Goal: Task Accomplishment & Management: Use online tool/utility

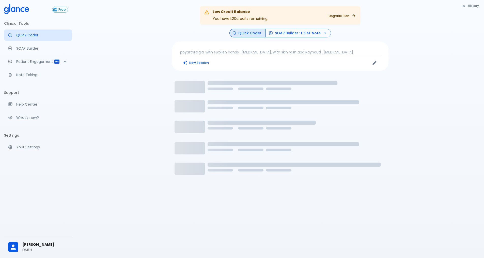
click at [289, 33] on button "SOAP Builder : UCAF Note" at bounding box center [299, 33] width 66 height 9
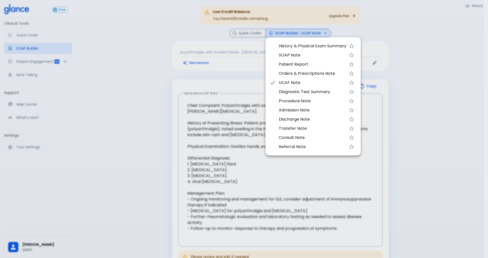
click at [250, 78] on div at bounding box center [244, 129] width 488 height 258
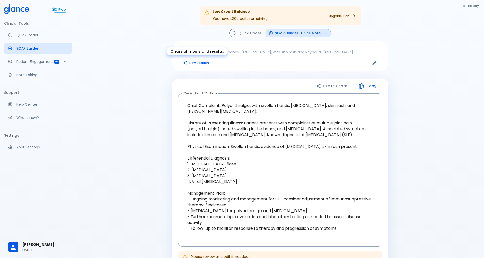
click at [203, 63] on button "New Session" at bounding box center [196, 62] width 32 height 7
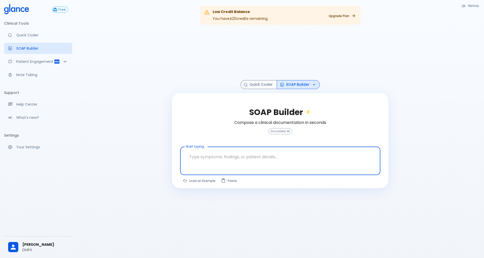
click at [225, 160] on textarea at bounding box center [280, 157] width 193 height 16
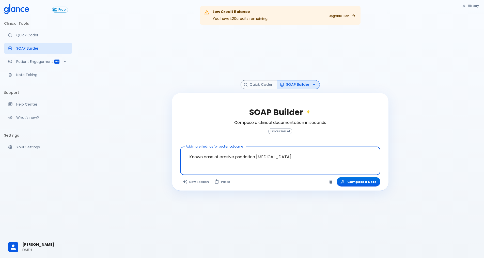
click at [189, 157] on textarea "Known case of erosive psoriatica [MEDICAL_DATA]" at bounding box center [280, 157] width 193 height 16
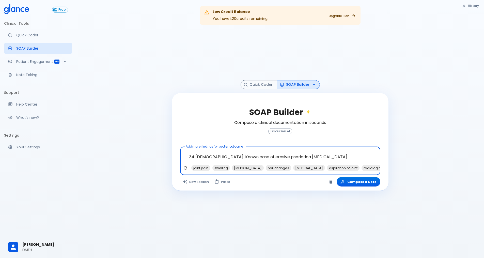
click at [306, 160] on textarea "34 [DEMOGRAPHIC_DATA]. Known case of erosive psoriatica [MEDICAL_DATA]" at bounding box center [280, 157] width 193 height 16
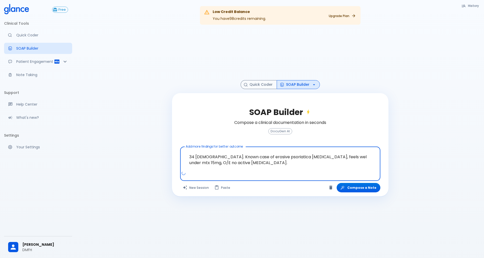
click at [355, 157] on textarea "34 [DEMOGRAPHIC_DATA]. Known case of erosive psoriatica [MEDICAL_DATA], feels w…" at bounding box center [280, 160] width 193 height 22
click at [261, 163] on textarea "34 [DEMOGRAPHIC_DATA]. Known case of erosive psoriatica [MEDICAL_DATA], feels w…" at bounding box center [280, 160] width 193 height 22
type textarea "34 [DEMOGRAPHIC_DATA]. Known case of erosive psoriatica [MEDICAL_DATA], feels w…"
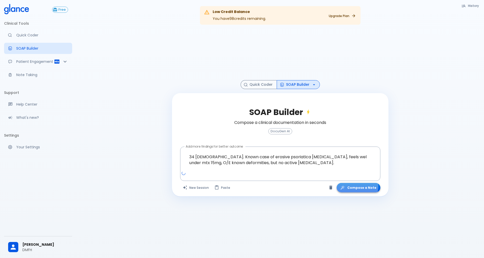
click at [353, 186] on button "Compose a Note" at bounding box center [359, 187] width 44 height 9
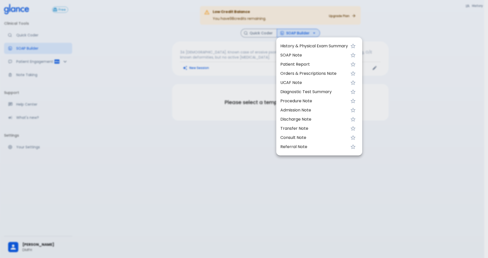
click at [293, 83] on span "UCAF Note" at bounding box center [314, 83] width 68 height 6
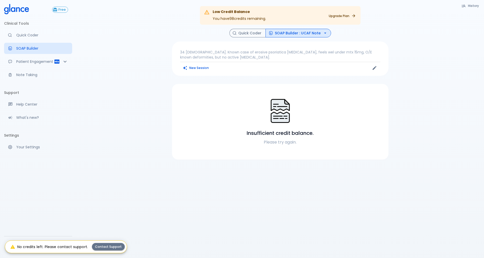
click at [243, 55] on p "34 [DEMOGRAPHIC_DATA]. Known case of erosive psoriatica [MEDICAL_DATA], feels w…" at bounding box center [280, 55] width 200 height 10
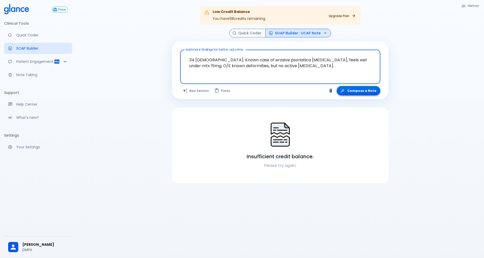
click at [364, 92] on button "Compose a Note" at bounding box center [359, 90] width 44 height 9
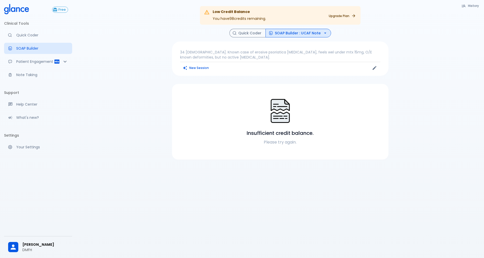
click at [286, 56] on p "34 [DEMOGRAPHIC_DATA]. Known case of erosive psoriatica [MEDICAL_DATA], feels w…" at bounding box center [280, 55] width 200 height 10
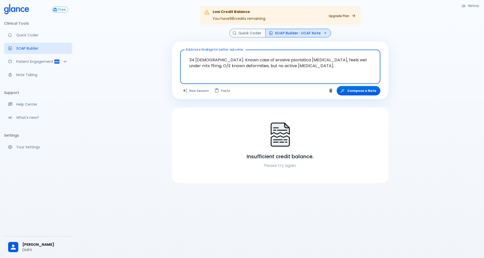
click at [323, 34] on icon "button" at bounding box center [325, 33] width 5 height 5
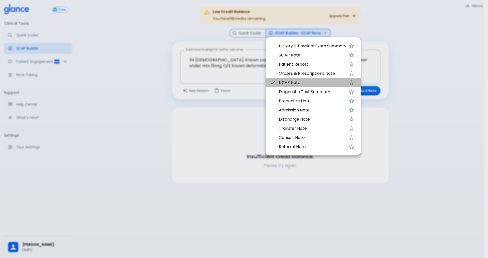
click at [297, 83] on span "UCAF Note" at bounding box center [313, 83] width 68 height 6
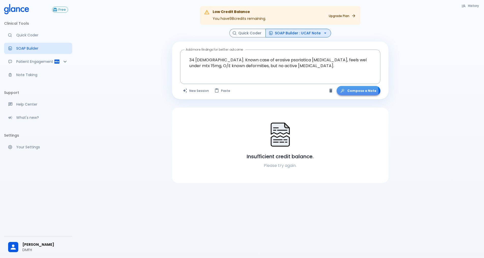
click at [360, 93] on button "Compose a Note" at bounding box center [359, 90] width 44 height 9
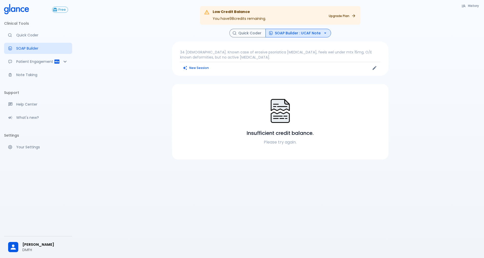
click at [209, 58] on p "34 [DEMOGRAPHIC_DATA]. Known case of erosive psoriatica [MEDICAL_DATA], feels w…" at bounding box center [280, 55] width 200 height 10
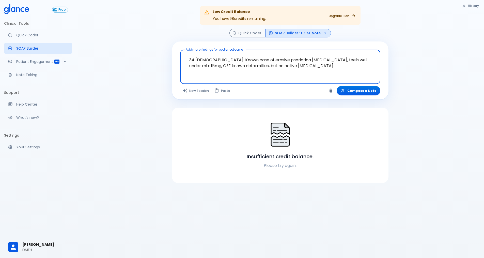
drag, startPoint x: 261, startPoint y: 66, endPoint x: 181, endPoint y: 55, distance: 80.9
click at [181, 55] on div "34 [DEMOGRAPHIC_DATA]. Known case of erosive psoriatica [MEDICAL_DATA], feels w…" at bounding box center [280, 67] width 200 height 34
click at [263, 67] on textarea "34 [DEMOGRAPHIC_DATA]. Known case of erosive psoriatica [MEDICAL_DATA], feels w…" at bounding box center [280, 63] width 193 height 22
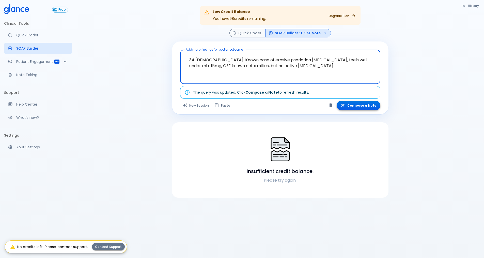
type textarea "34 [DEMOGRAPHIC_DATA]. Known case of erosive psoriatica [MEDICAL_DATA], feels w…"
click at [370, 106] on button "Compose a Note" at bounding box center [359, 105] width 44 height 9
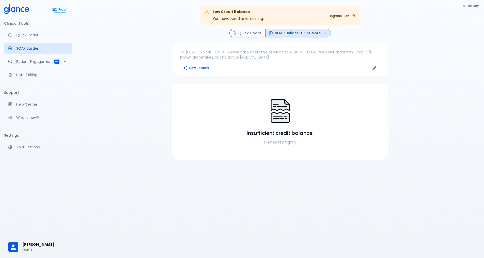
click at [351, 15] on link "Upgrade Plan" at bounding box center [342, 15] width 33 height 7
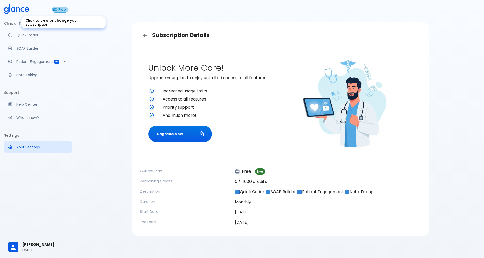
click at [60, 10] on span "Free" at bounding box center [61, 10] width 11 height 4
